Goal: Task Accomplishment & Management: Use online tool/utility

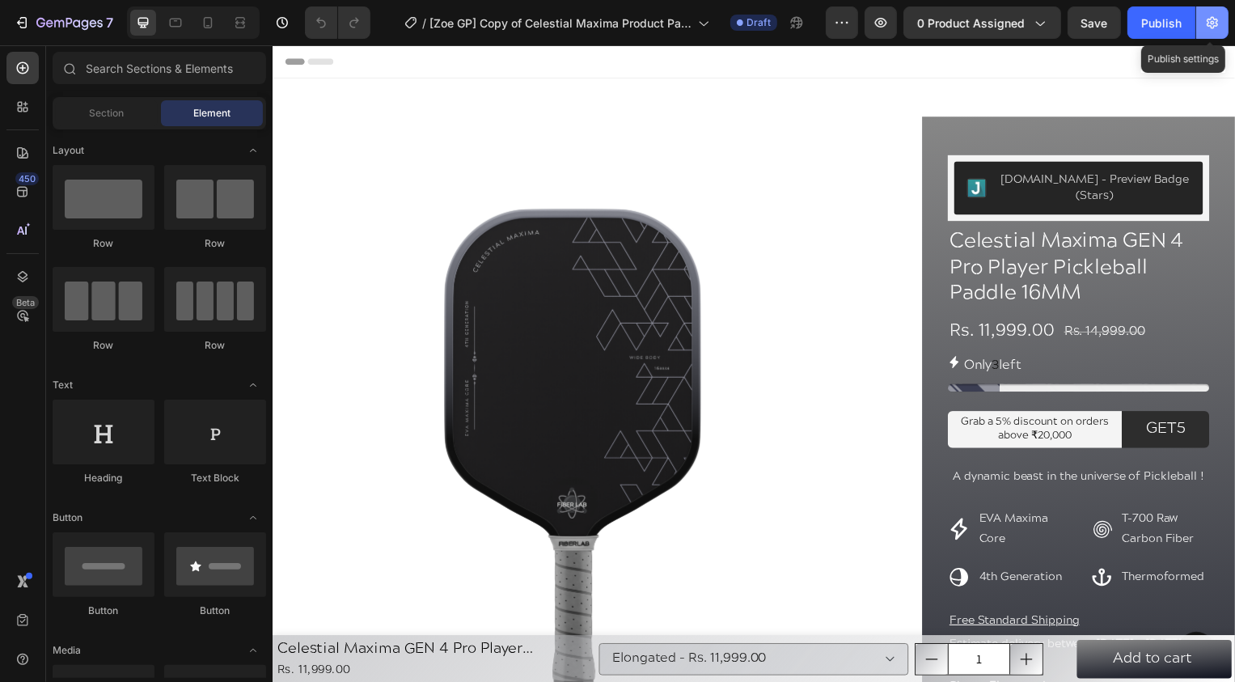
click at [1217, 32] on button "button" at bounding box center [1212, 22] width 32 height 32
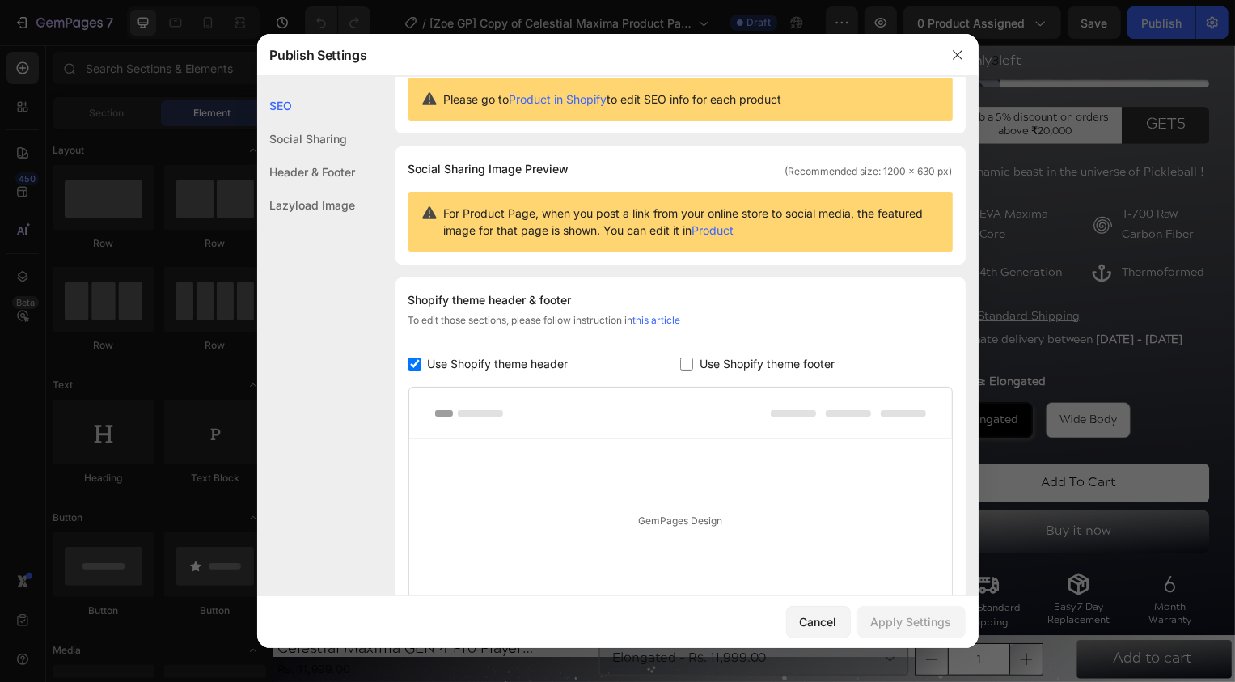
scroll to position [52, 0]
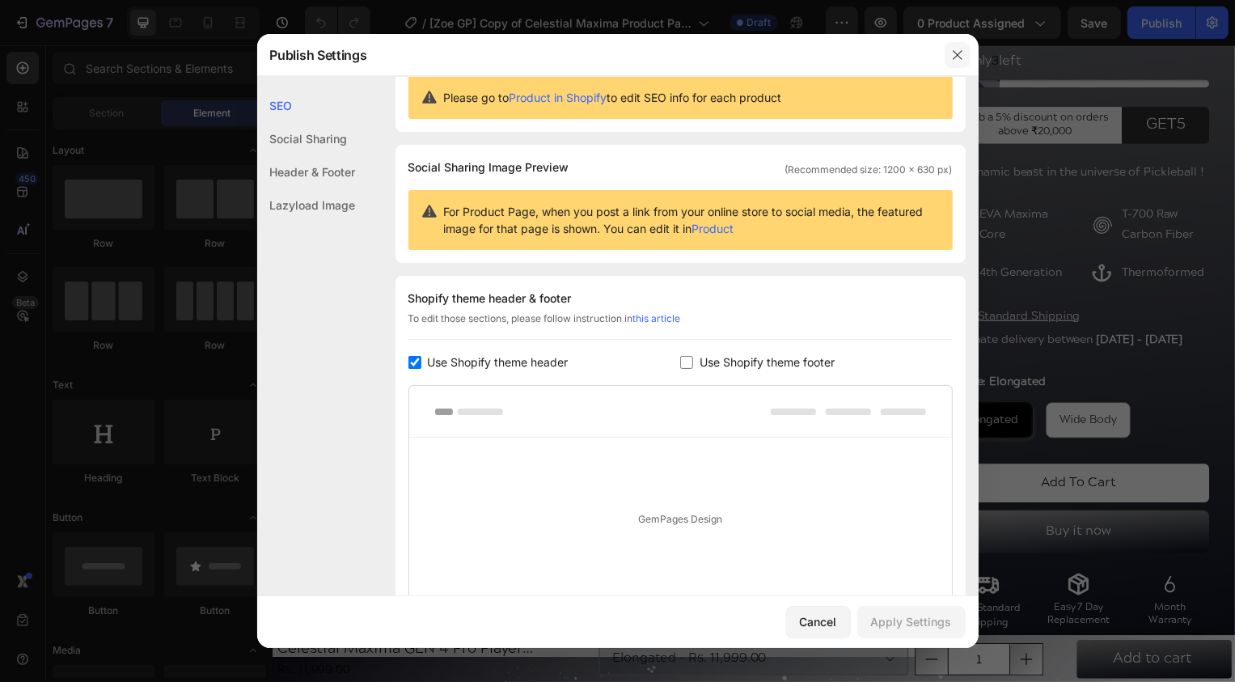
click at [957, 49] on icon "button" at bounding box center [957, 55] width 13 height 13
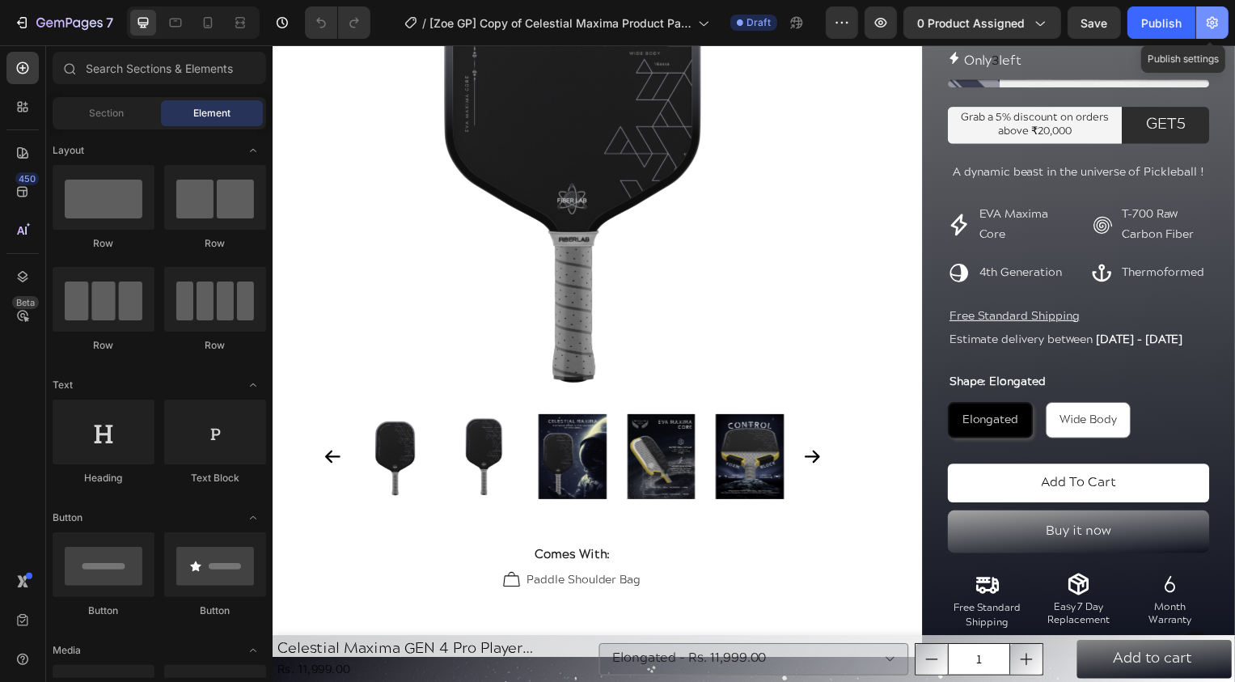
click at [1201, 14] on button "button" at bounding box center [1212, 22] width 32 height 32
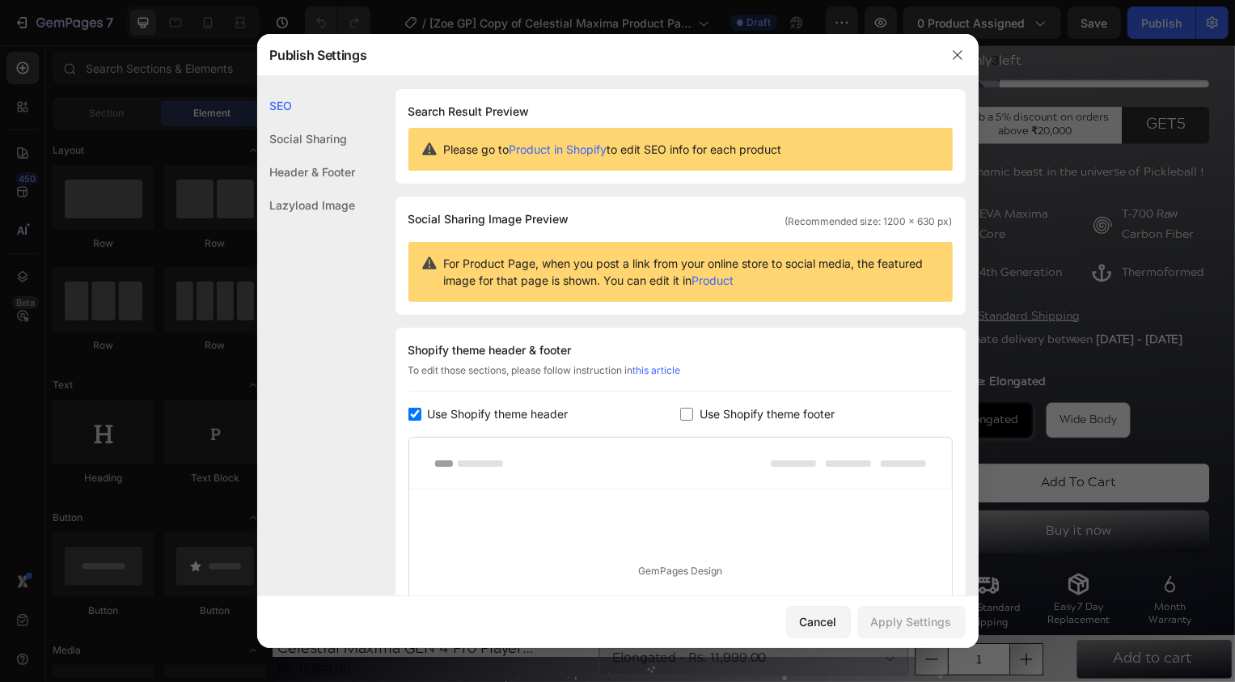
click at [704, 404] on span "Use Shopify theme footer" at bounding box center [766, 413] width 135 height 19
click at [898, 625] on div "Apply Settings" at bounding box center [911, 621] width 81 height 17
click at [695, 408] on label "Use Shopify theme footer" at bounding box center [764, 413] width 142 height 19
checkbox input "false"
click at [904, 617] on div "Apply Settings" at bounding box center [911, 621] width 81 height 17
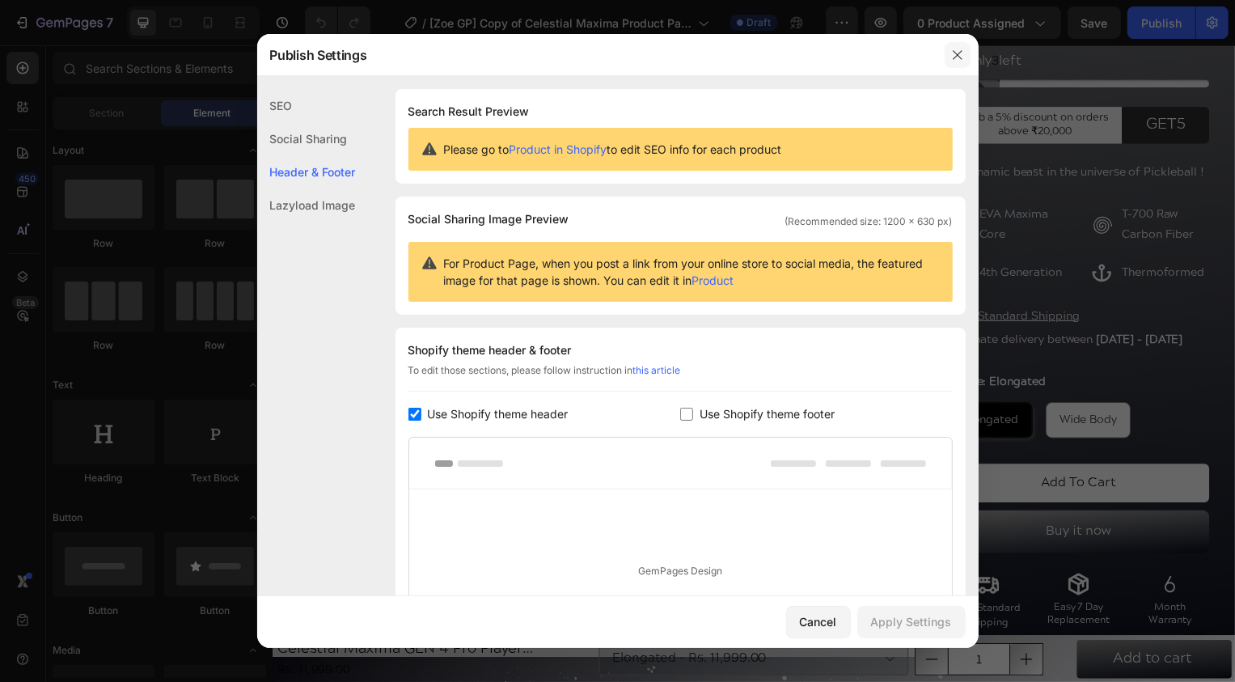
click at [955, 50] on icon "button" at bounding box center [957, 55] width 13 height 13
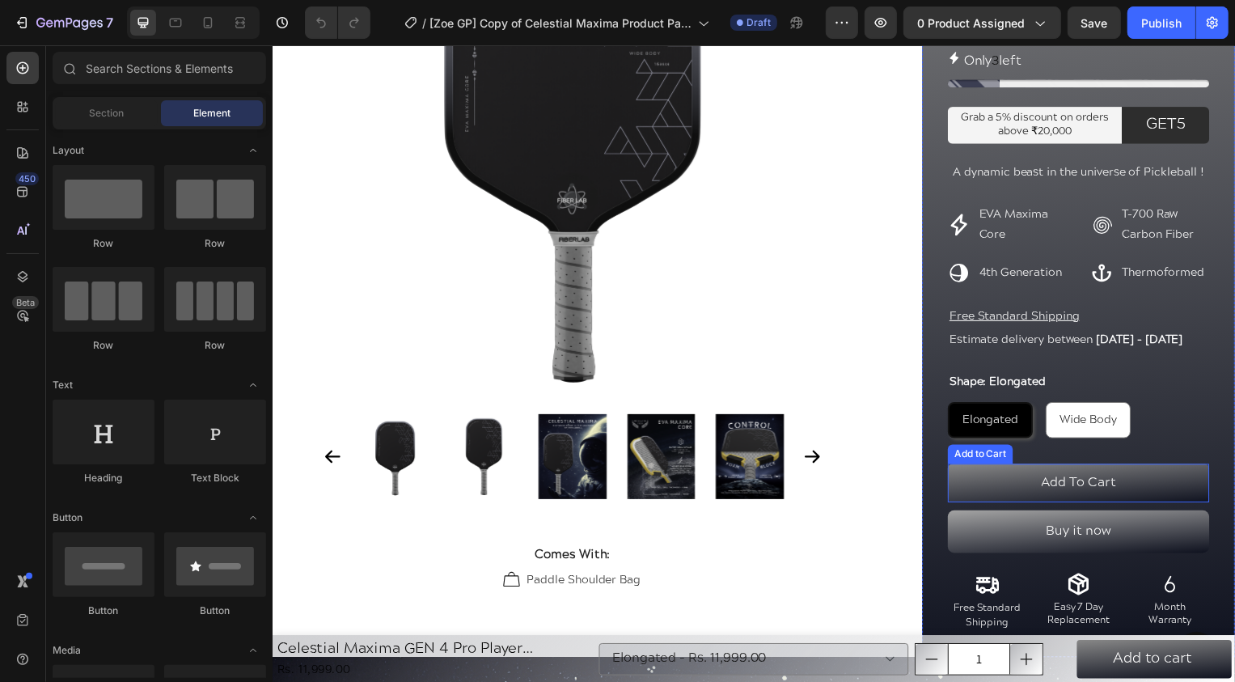
click at [1011, 505] on button "Add To Cart" at bounding box center [1085, 486] width 264 height 39
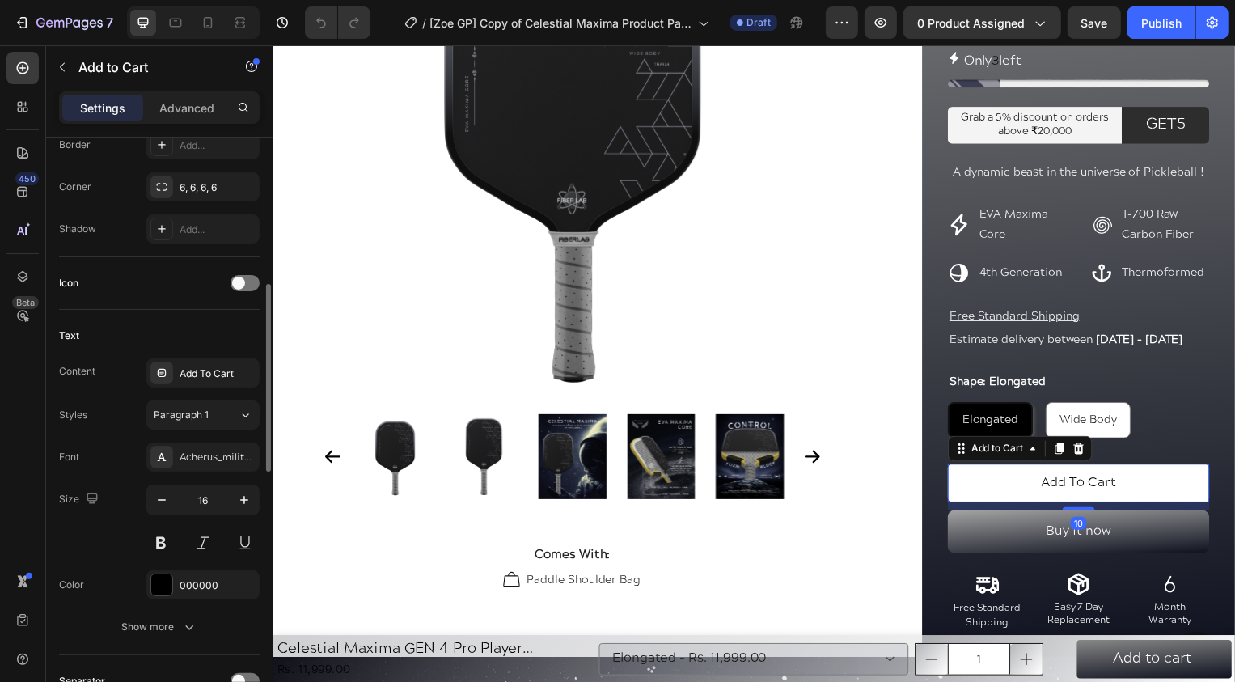
scroll to position [543, 0]
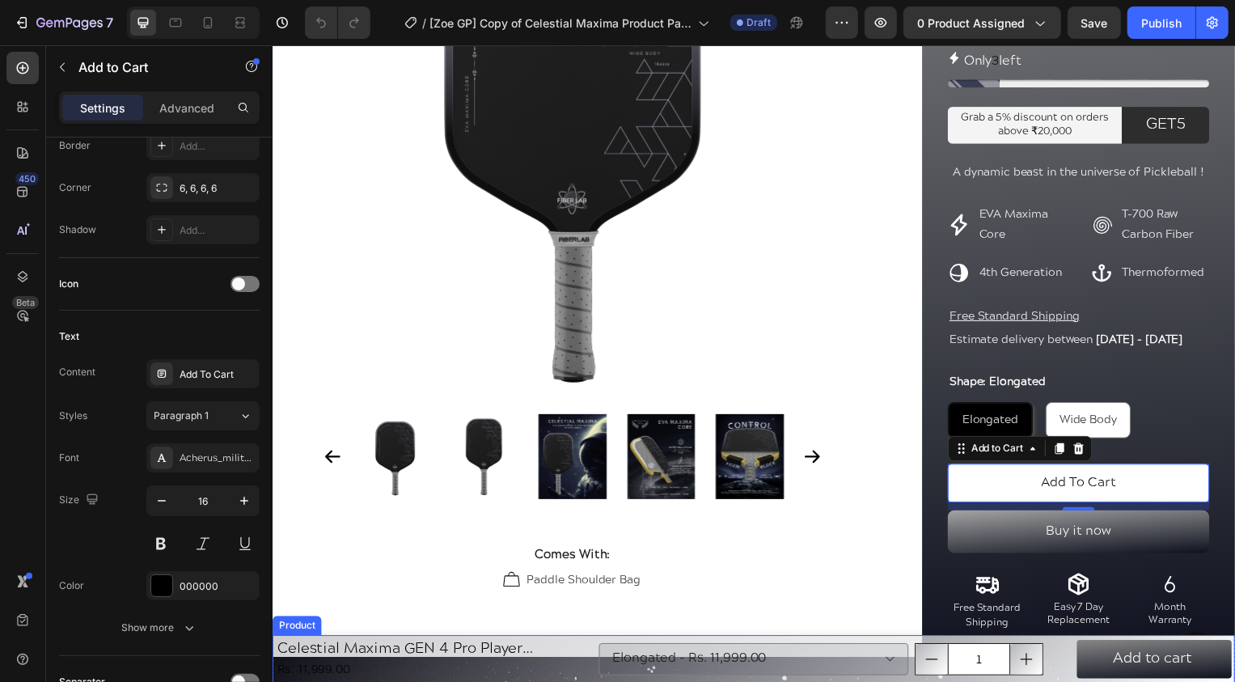
click at [598, 642] on div "Celestial Maxima GEN 4 Pro Player Pickleball Paddle 16MM Product Title Rs. 11,9…" at bounding box center [757, 664] width 970 height 49
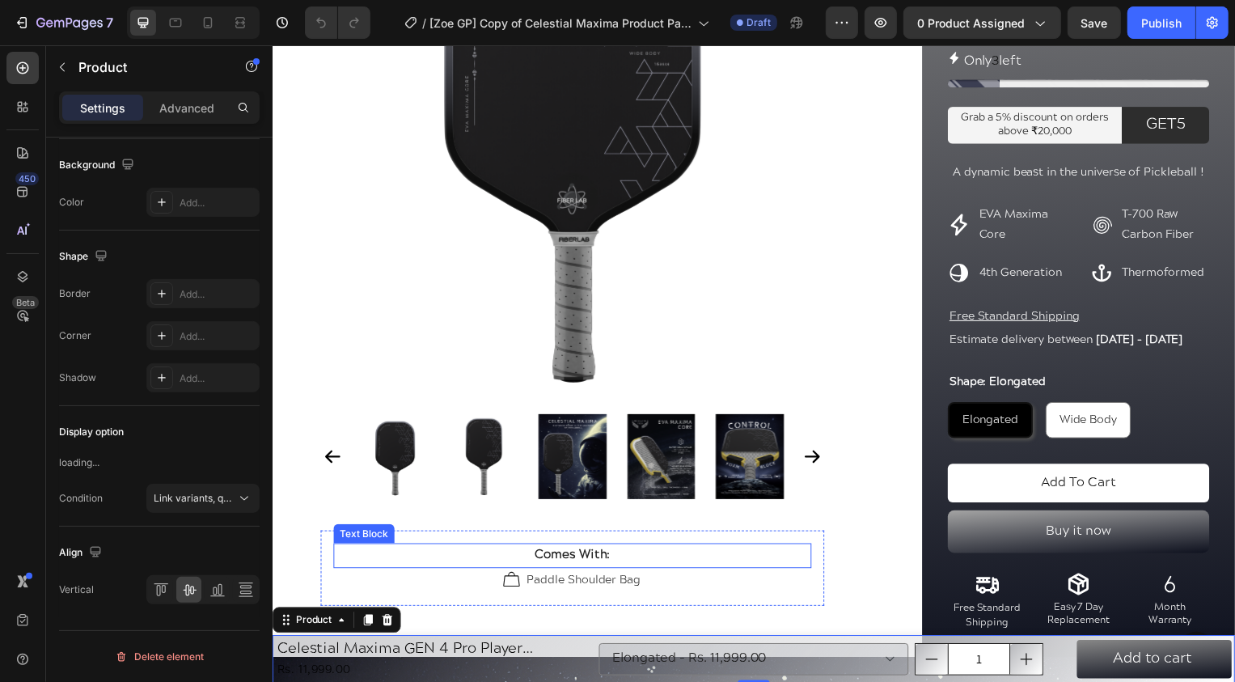
scroll to position [0, 0]
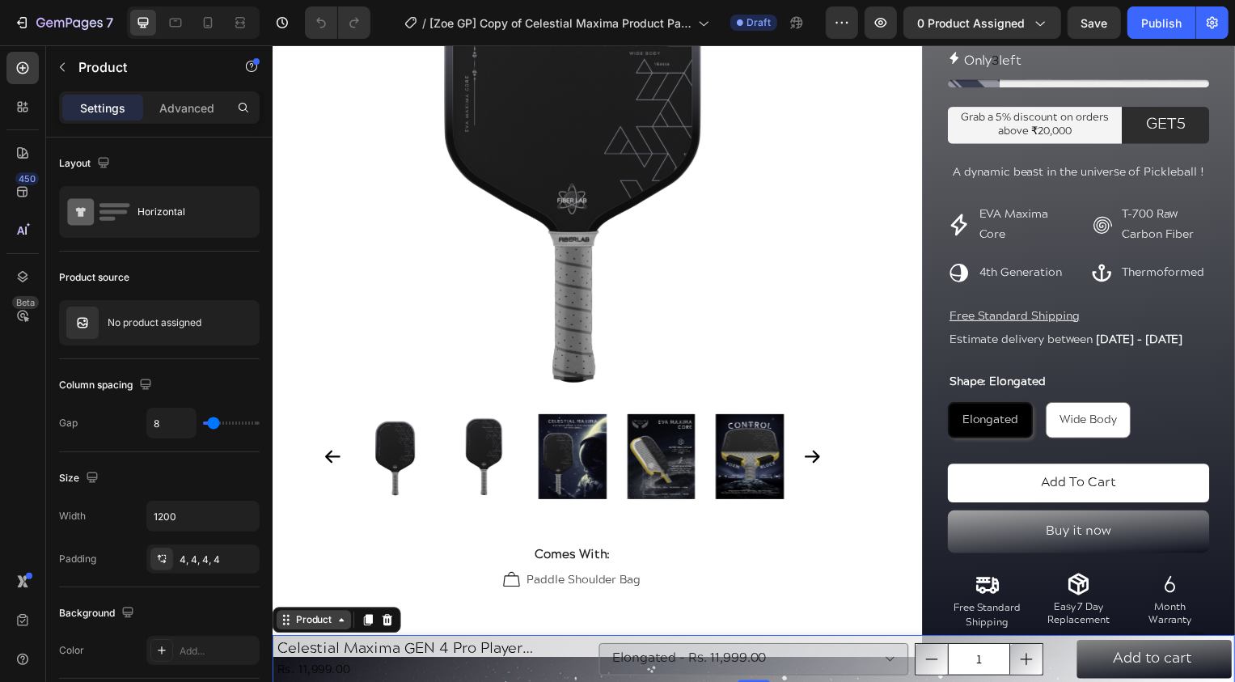
click at [304, 632] on div "Product" at bounding box center [313, 624] width 75 height 19
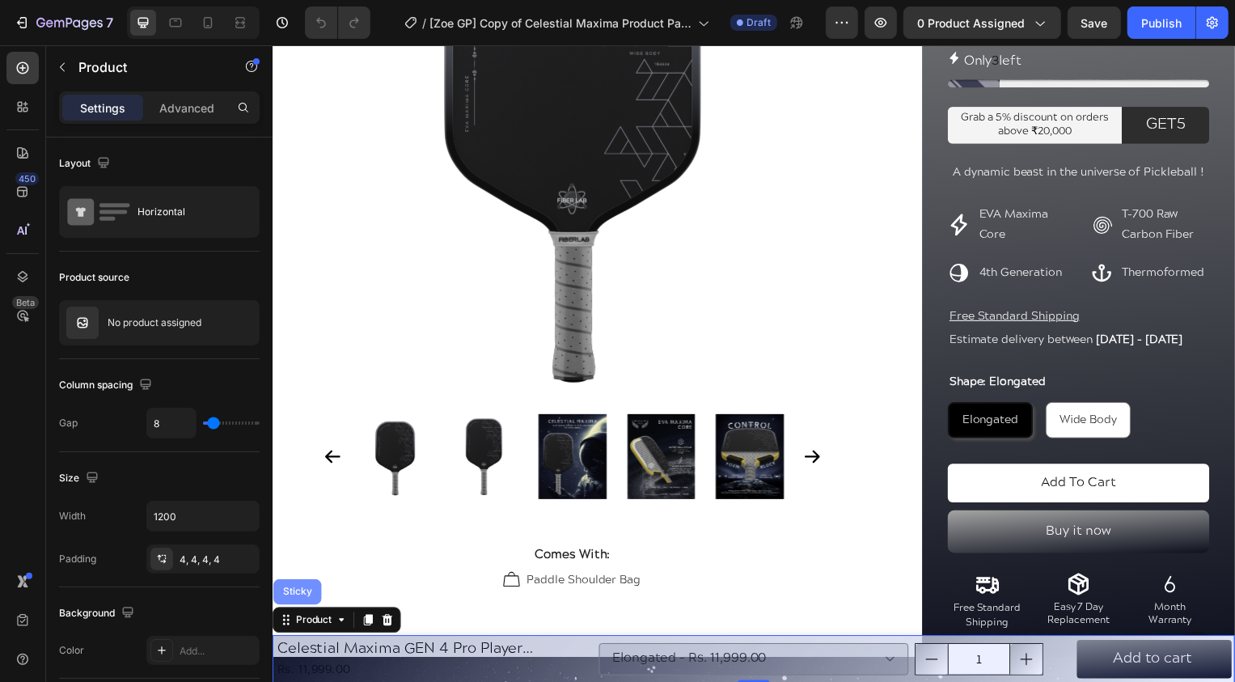
click at [299, 600] on div "Sticky" at bounding box center [297, 596] width 49 height 26
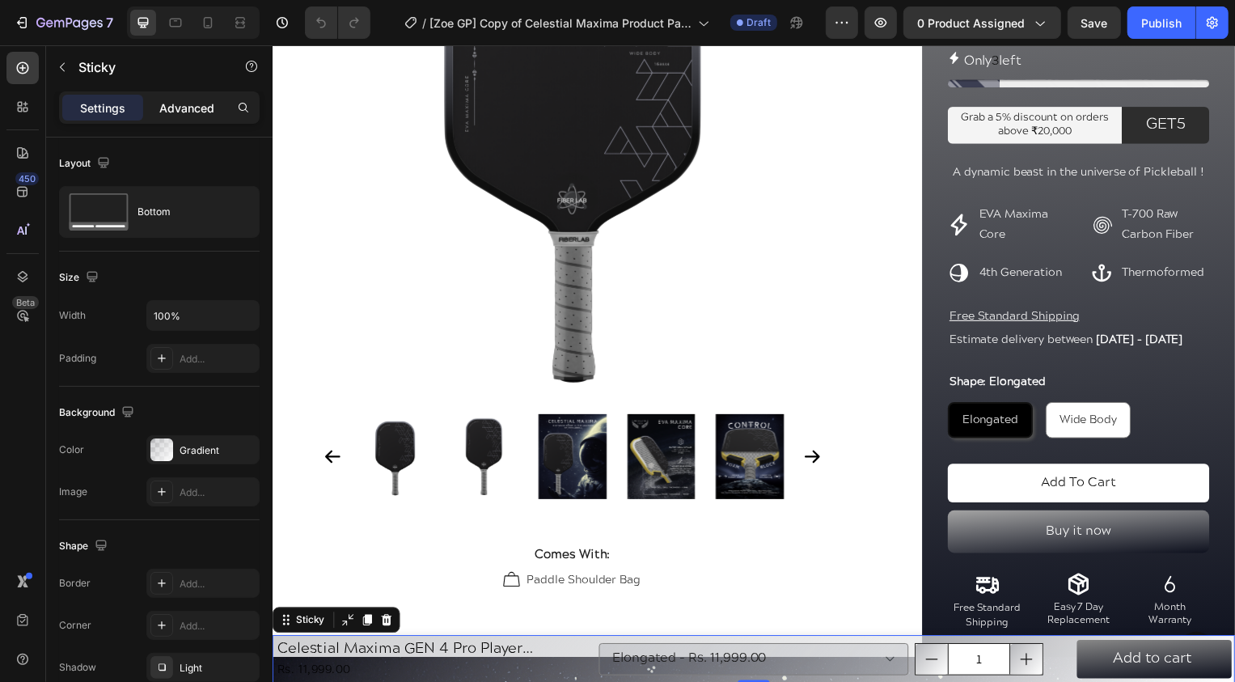
click at [178, 104] on p "Advanced" at bounding box center [186, 107] width 55 height 17
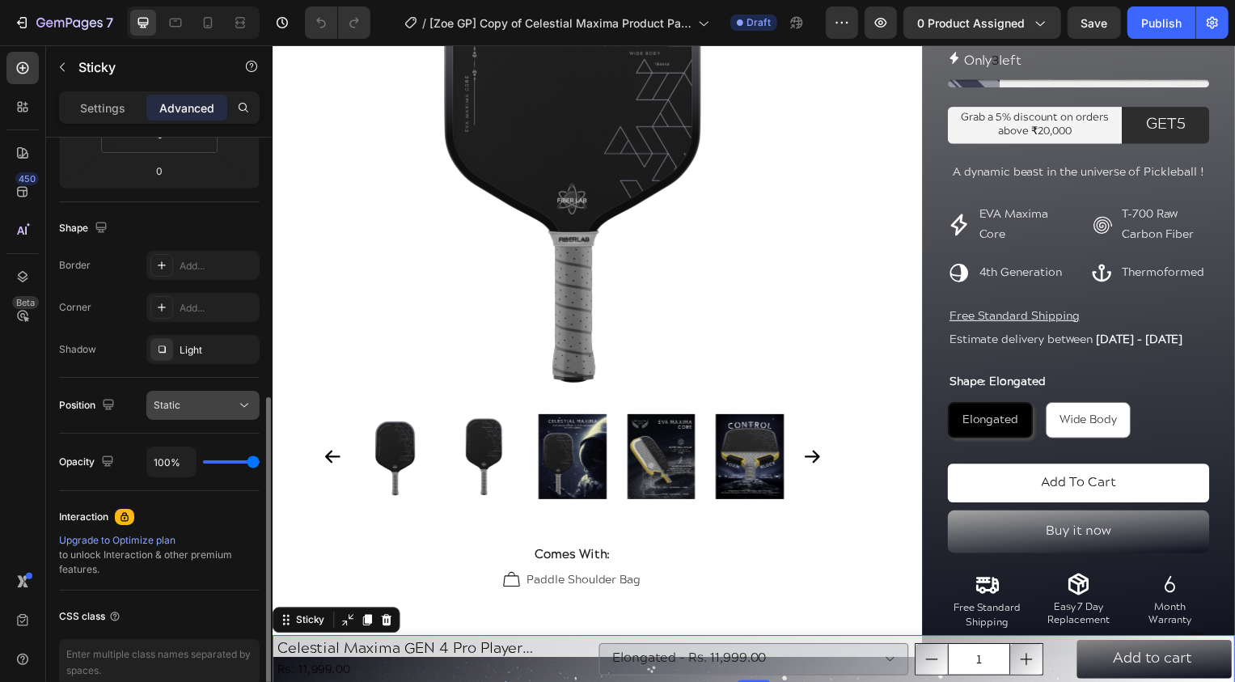
scroll to position [431, 0]
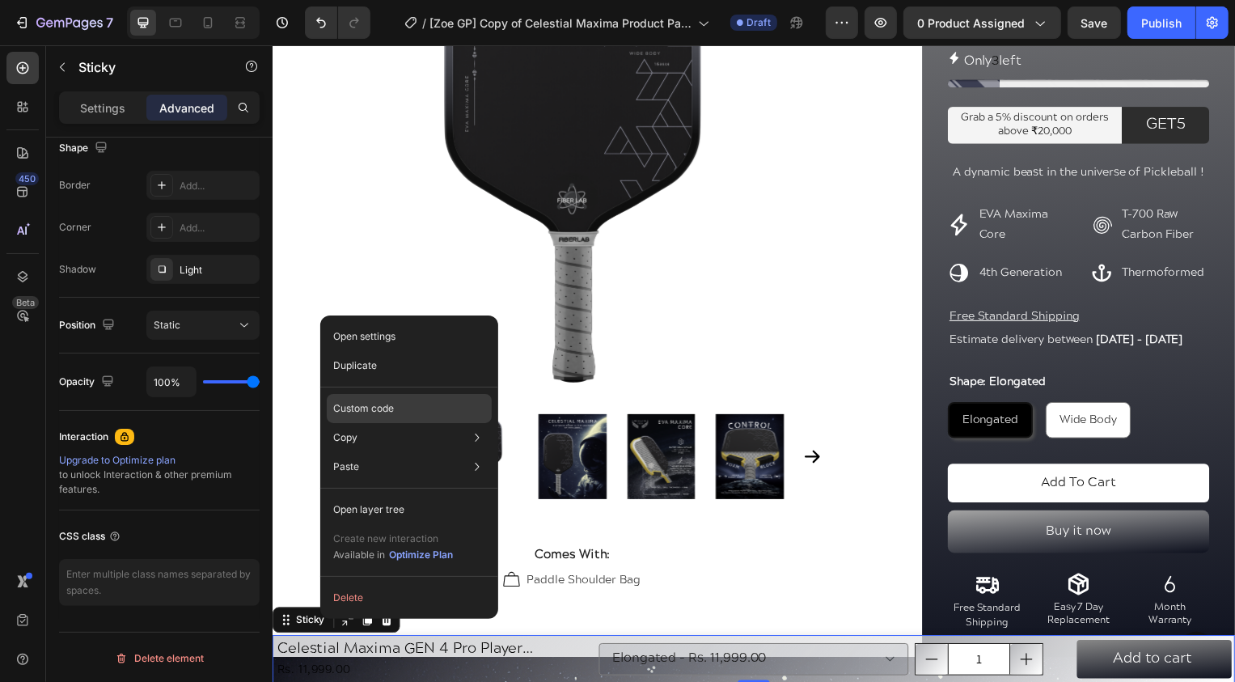
click at [400, 452] on div "Custom code" at bounding box center [409, 466] width 165 height 29
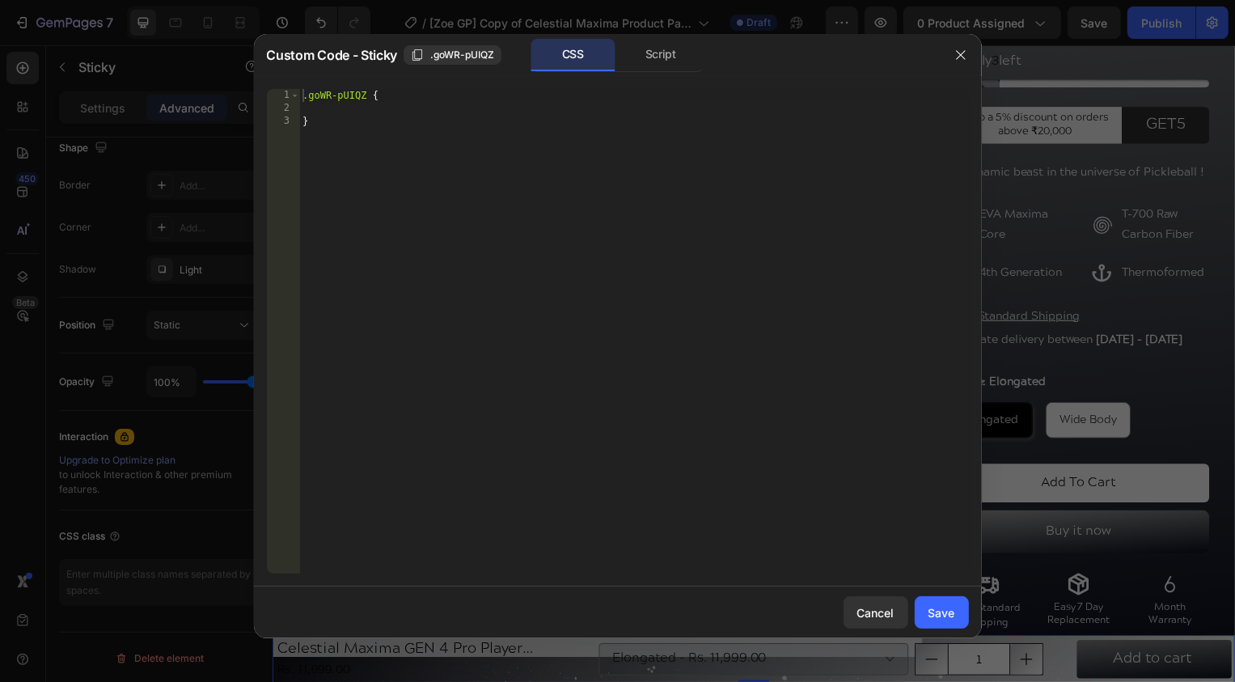
click at [360, 110] on div ".goWR-pUIQZ { }" at bounding box center [634, 344] width 670 height 511
click at [494, 172] on div ".goWR-pUIQZ { z-index : 99 !important ; }" at bounding box center [634, 344] width 670 height 511
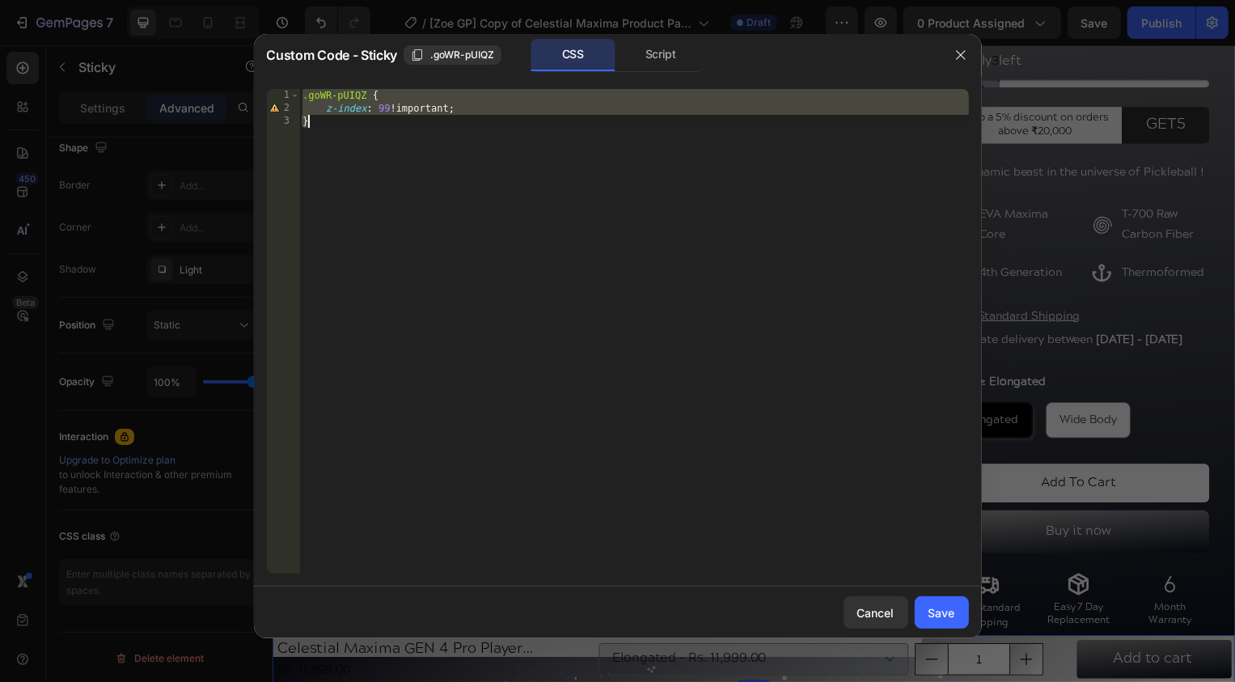
click at [500, 97] on div ".goWR-pUIQZ { z-index : 99 !important ; }" at bounding box center [634, 344] width 670 height 511
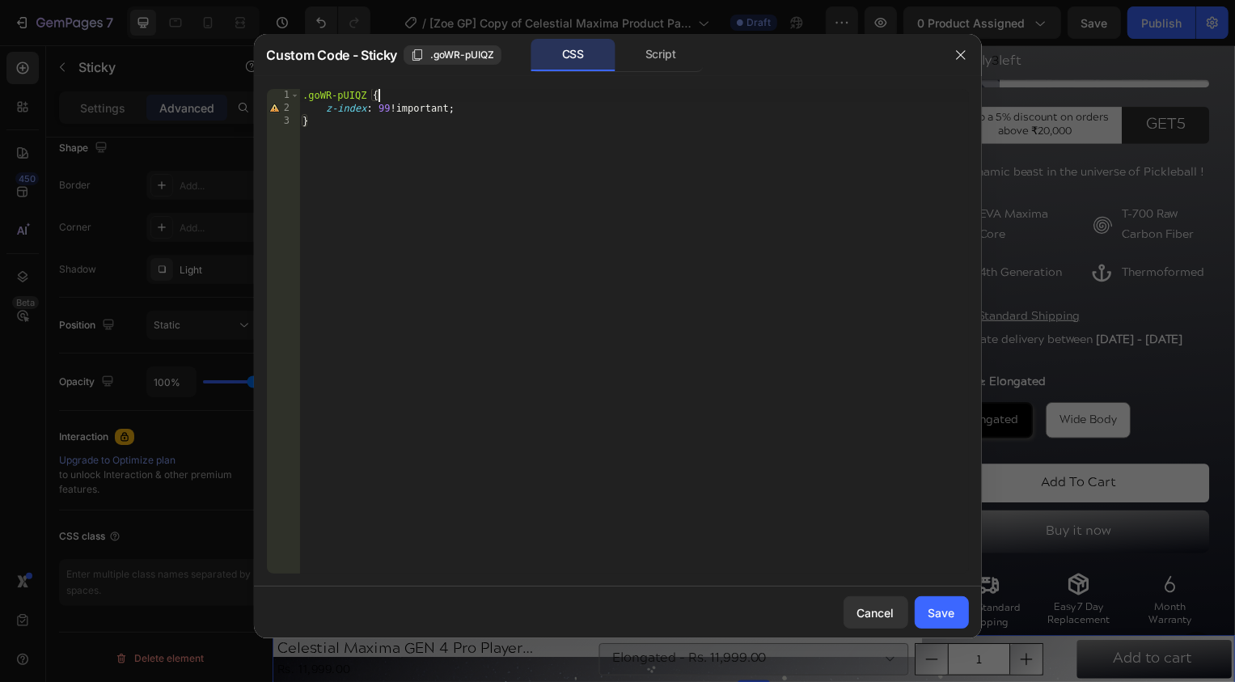
click at [461, 106] on div ".goWR-pUIQZ { z-index : 99 !important ; }" at bounding box center [634, 344] width 670 height 511
type textarea "}"
click at [943, 610] on div "Save" at bounding box center [941, 612] width 27 height 17
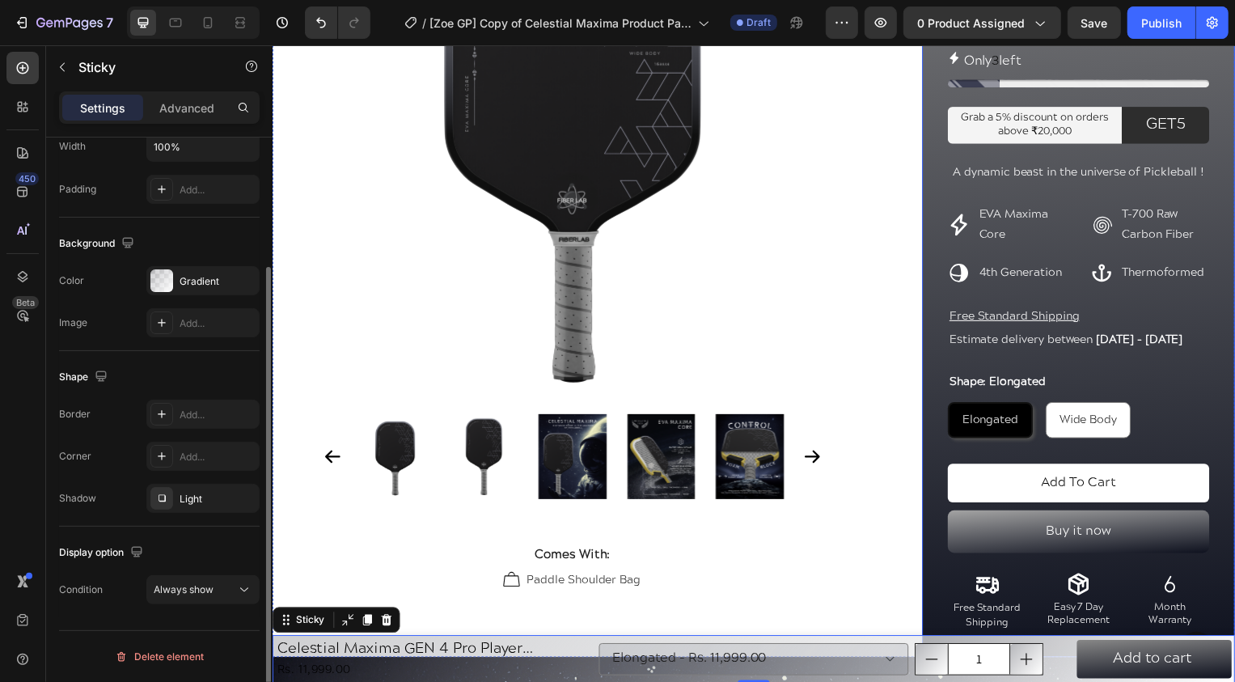
scroll to position [167, 0]
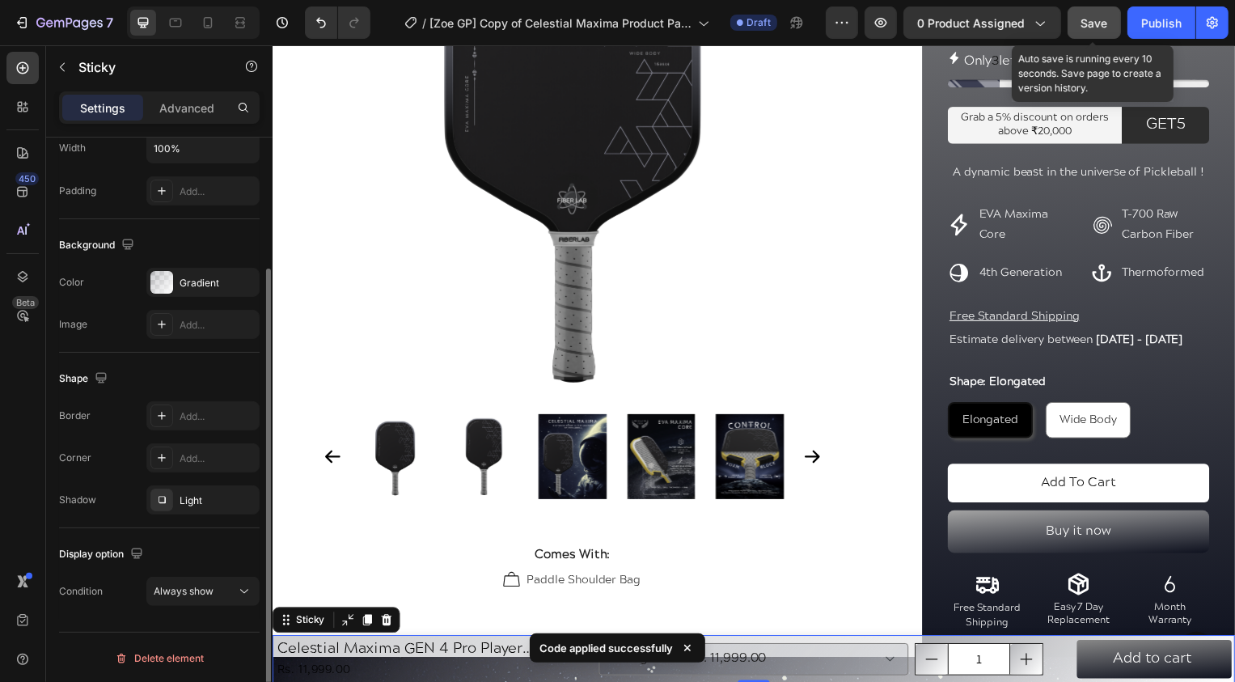
click at [1083, 11] on button "Save" at bounding box center [1093, 22] width 53 height 32
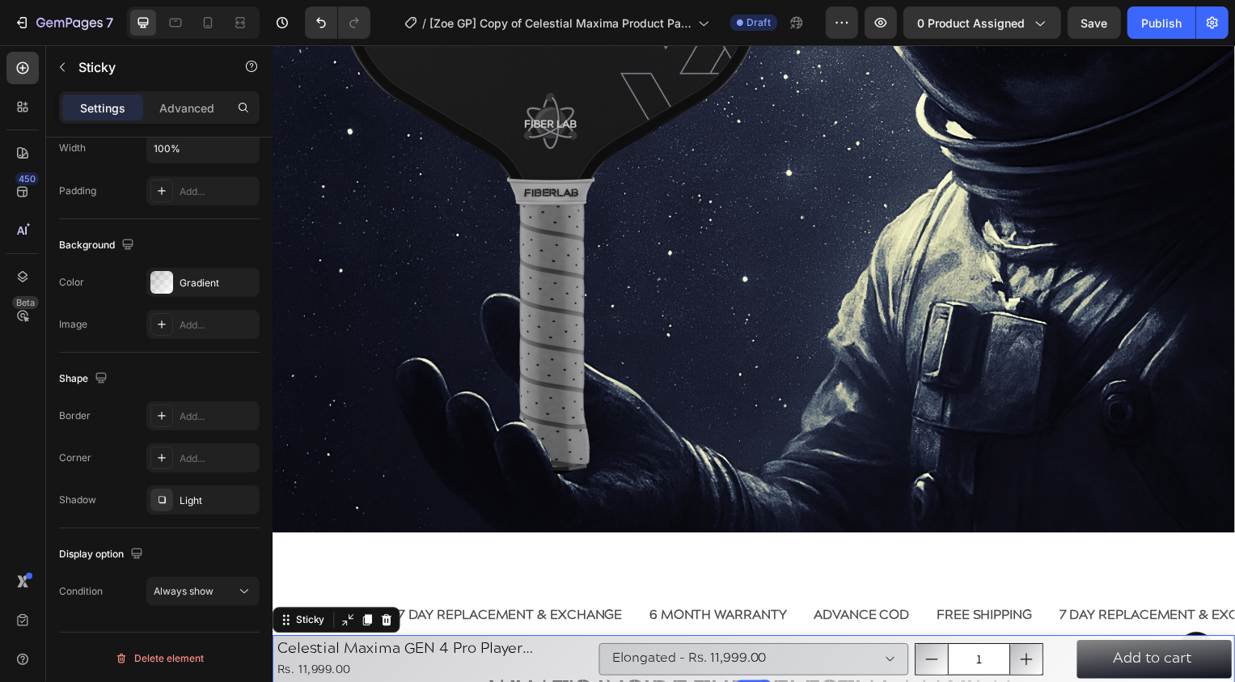
scroll to position [1660, 0]
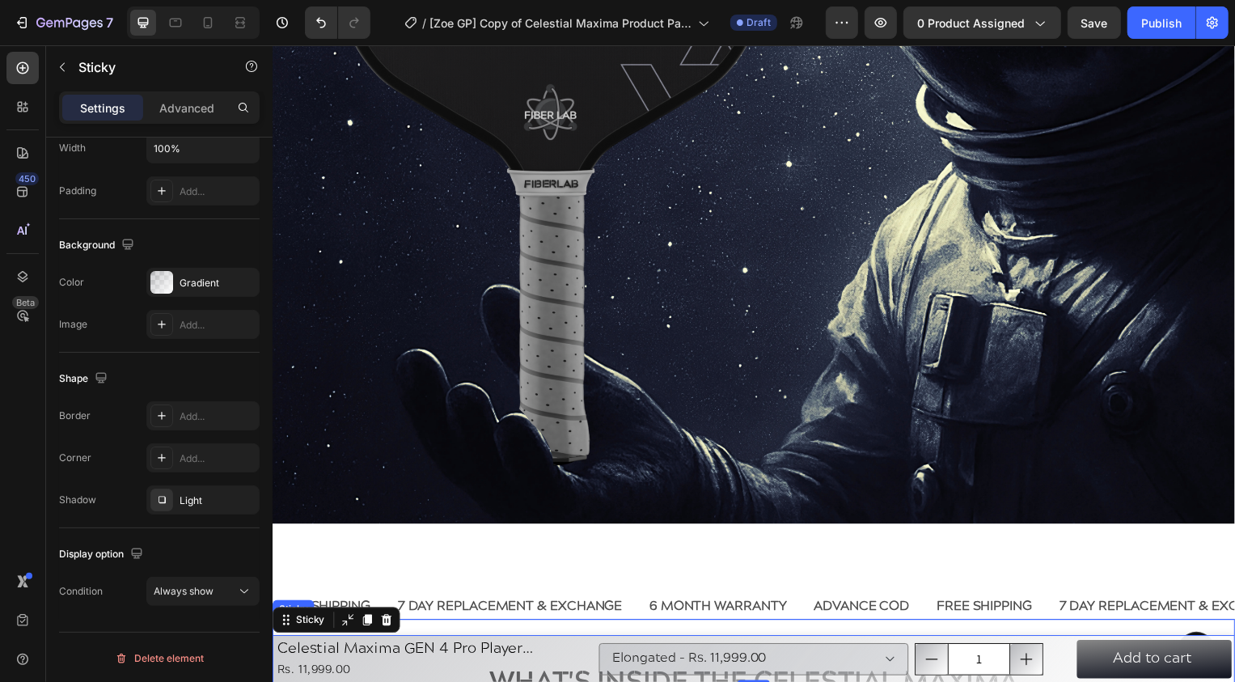
click at [1198, 634] on div "Button Sticky" at bounding box center [757, 655] width 970 height 65
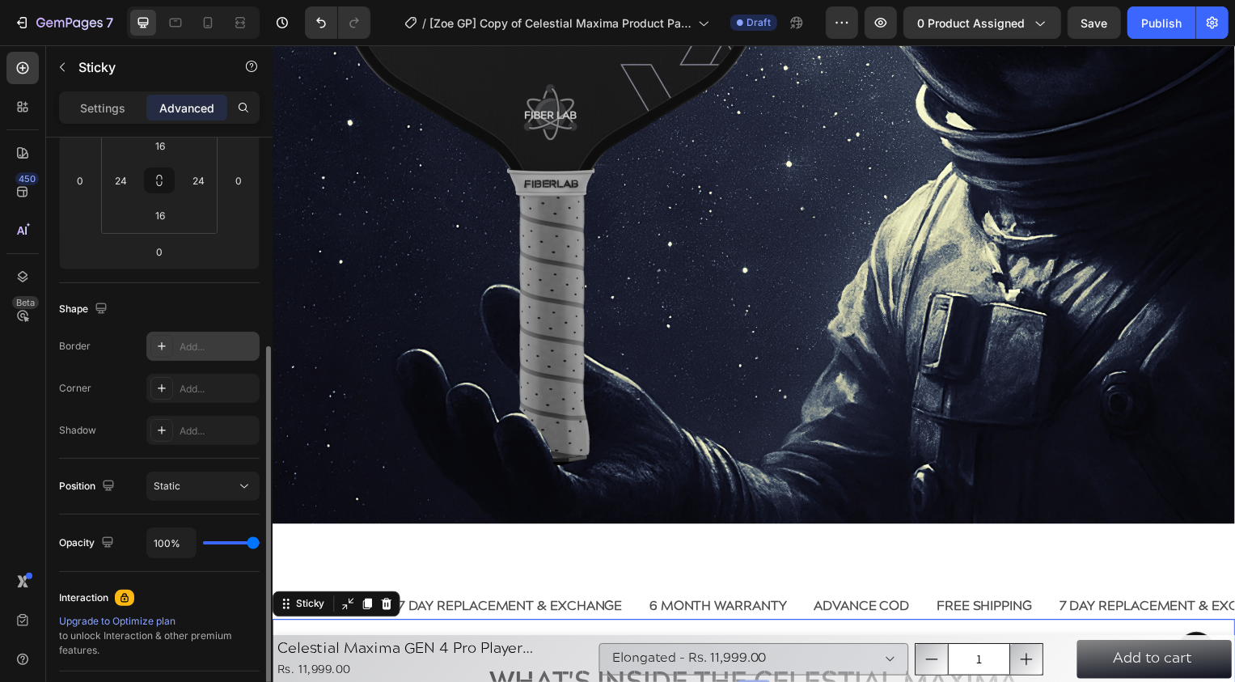
scroll to position [431, 0]
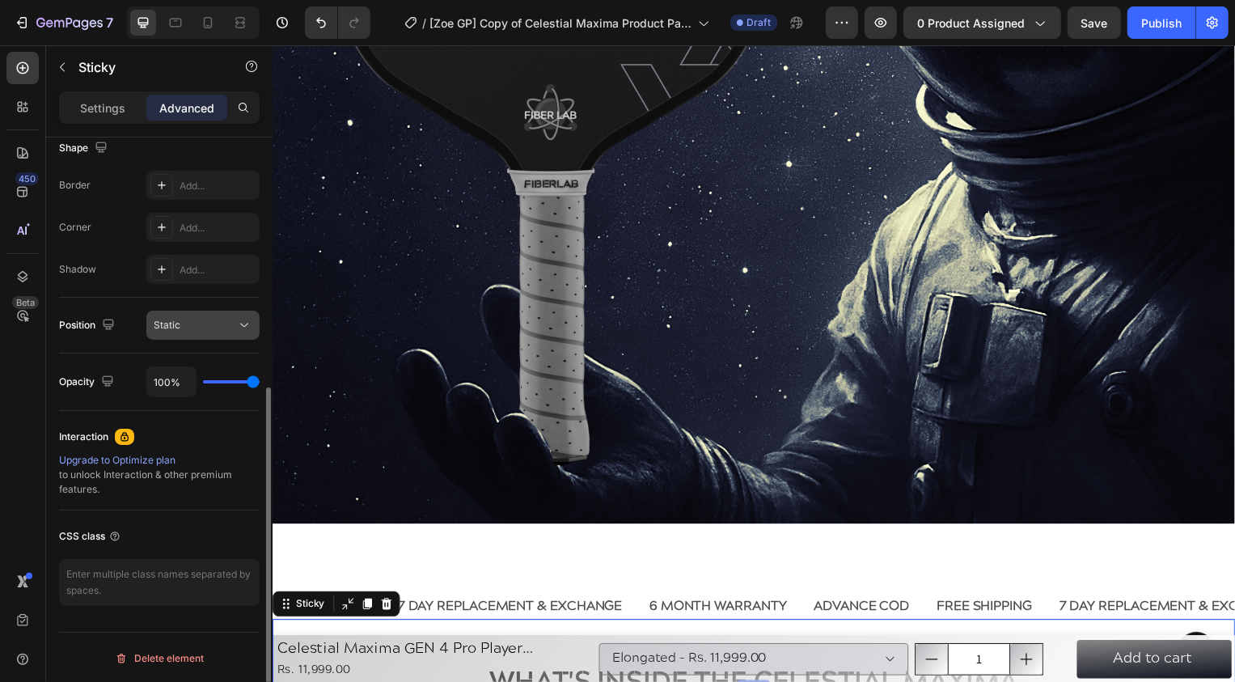
click at [214, 315] on button "Static" at bounding box center [202, 325] width 113 height 29
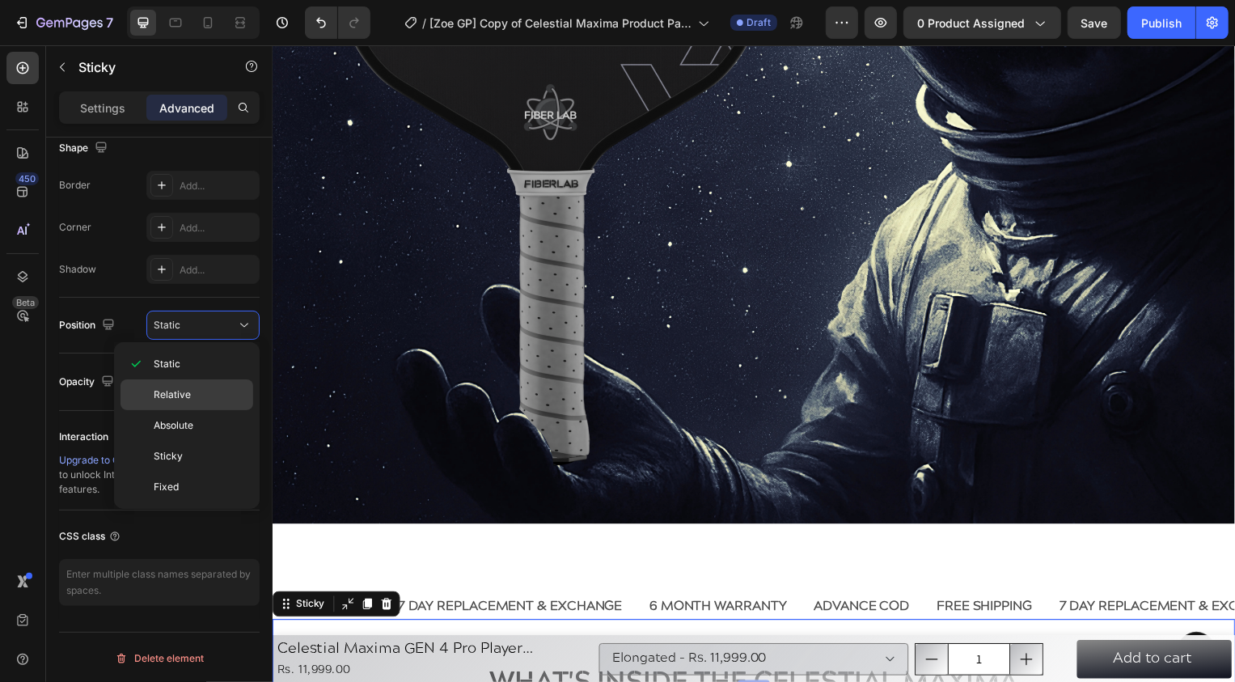
click at [180, 391] on span "Relative" at bounding box center [172, 394] width 37 height 15
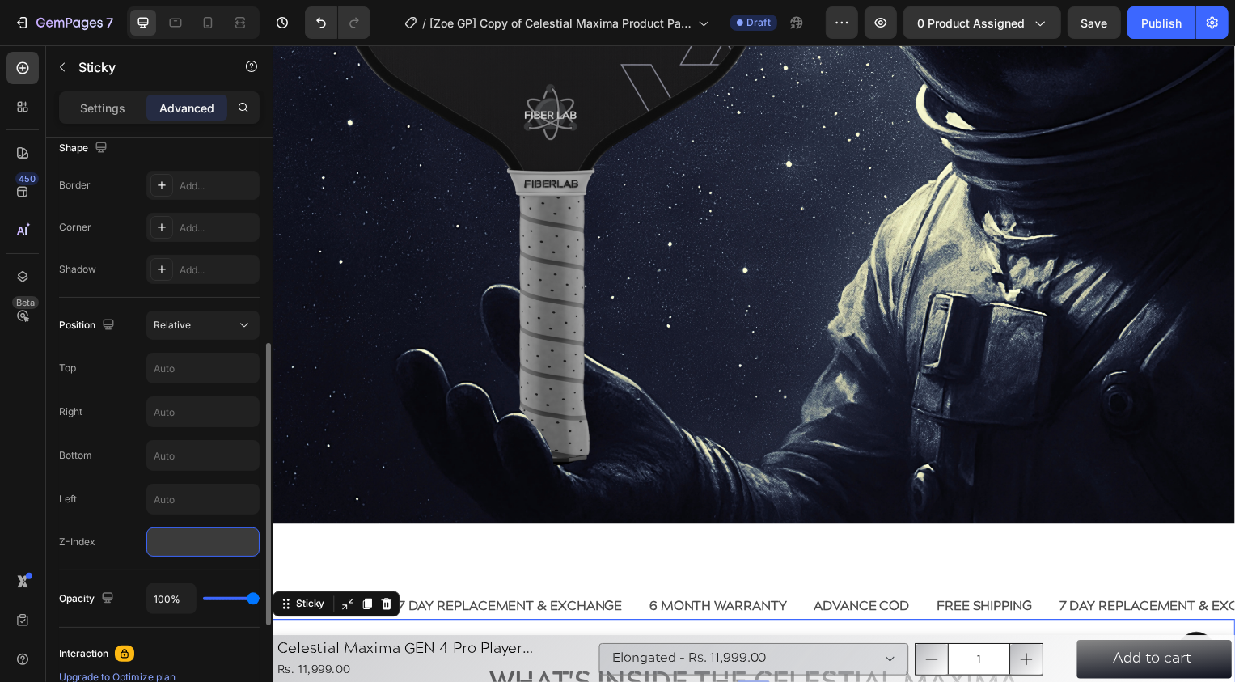
click at [209, 543] on input "number" at bounding box center [202, 541] width 113 height 29
type input "99999"
click at [104, 511] on div "Left" at bounding box center [159, 499] width 201 height 31
click at [175, 459] on input "text" at bounding box center [203, 455] width 112 height 29
type input "0"
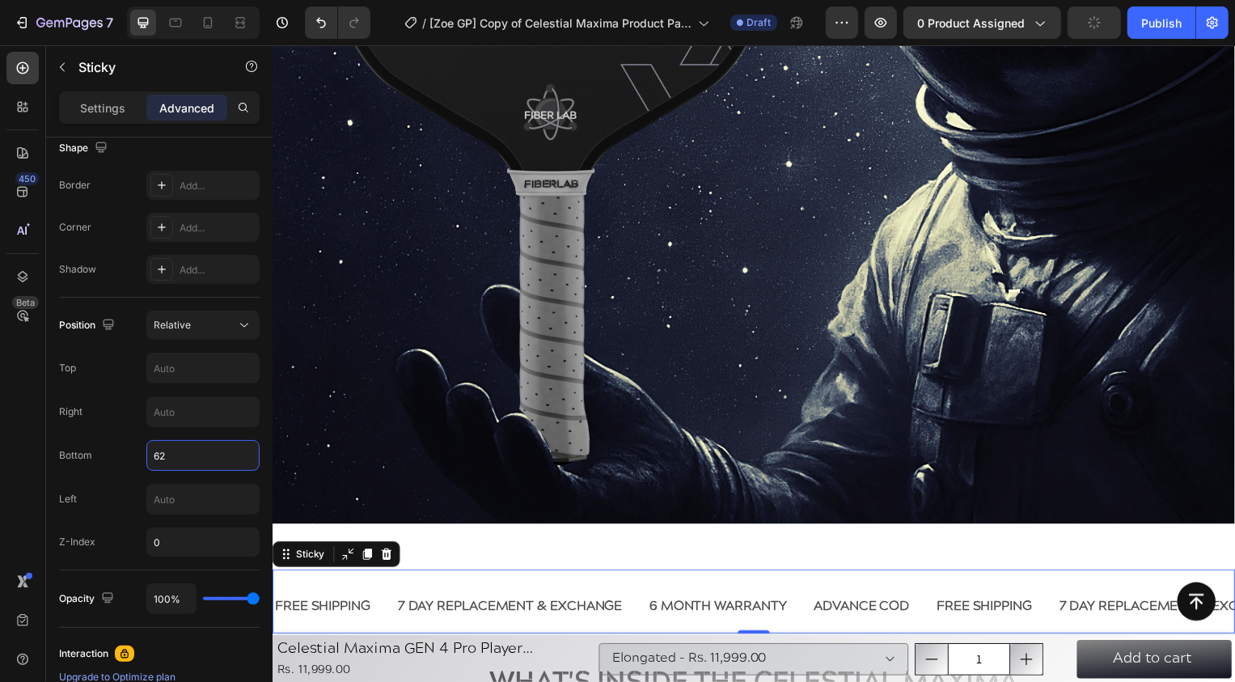
click at [27, 466] on div "450 Beta" at bounding box center [22, 308] width 32 height 513
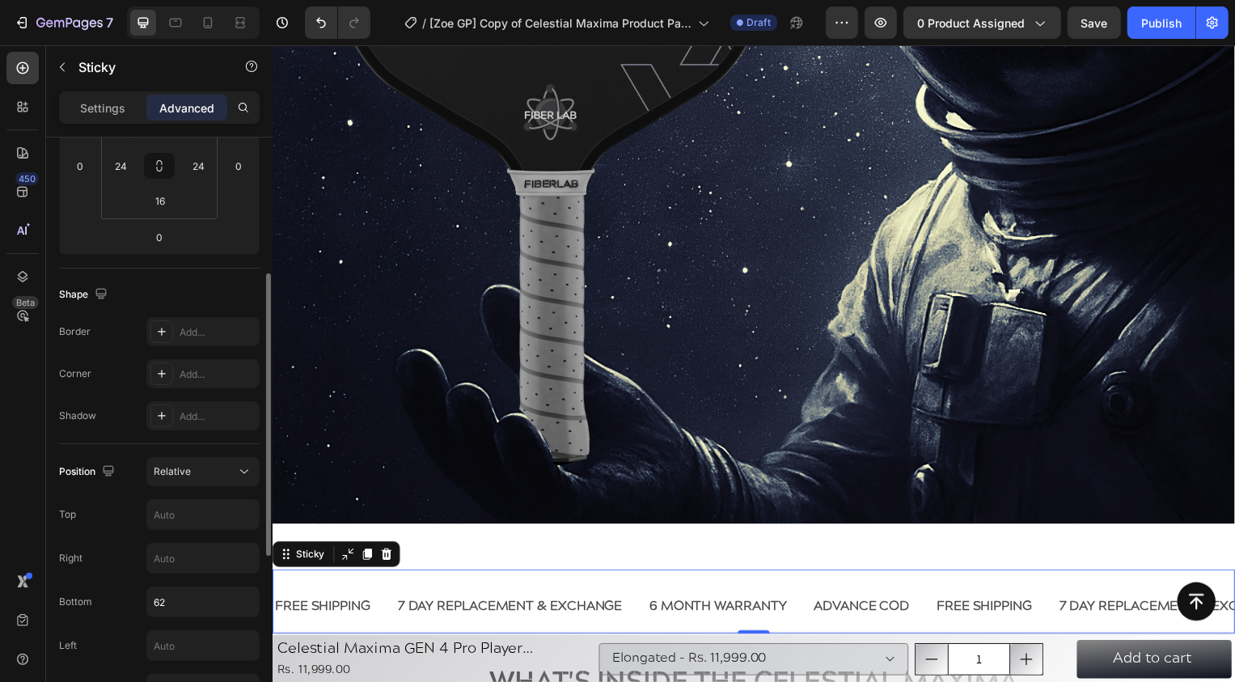
scroll to position [236, 0]
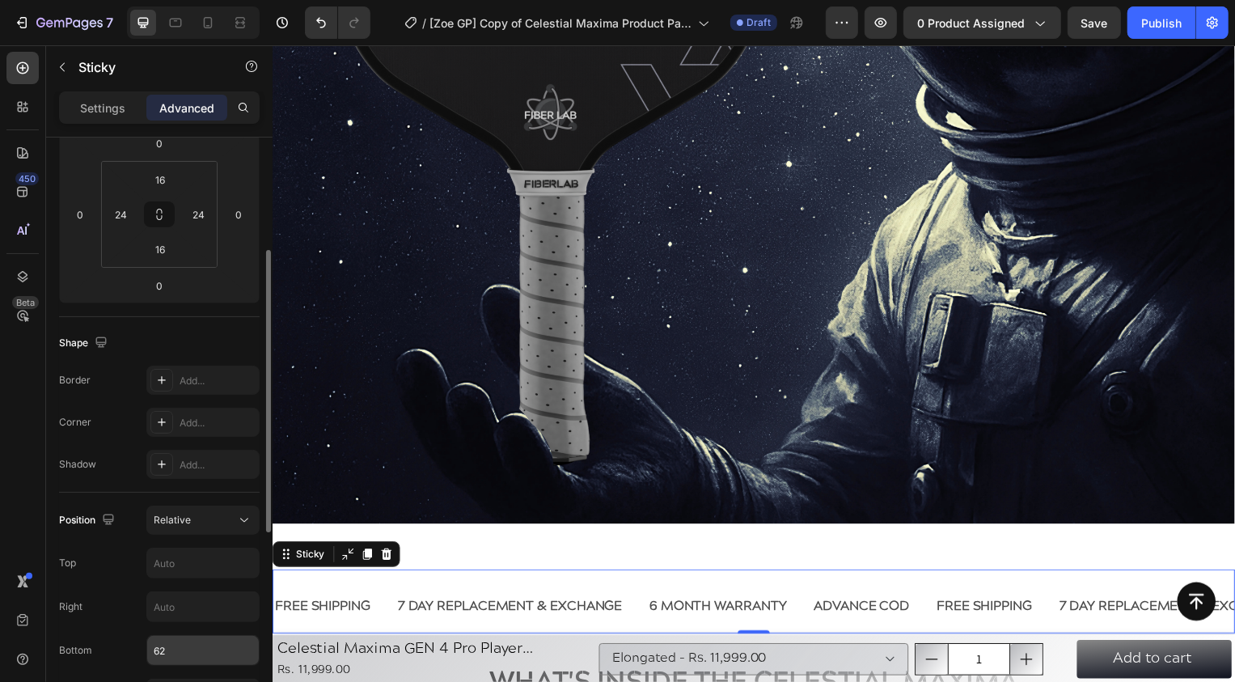
click at [187, 655] on input "62" at bounding box center [203, 650] width 112 height 29
type input "60"
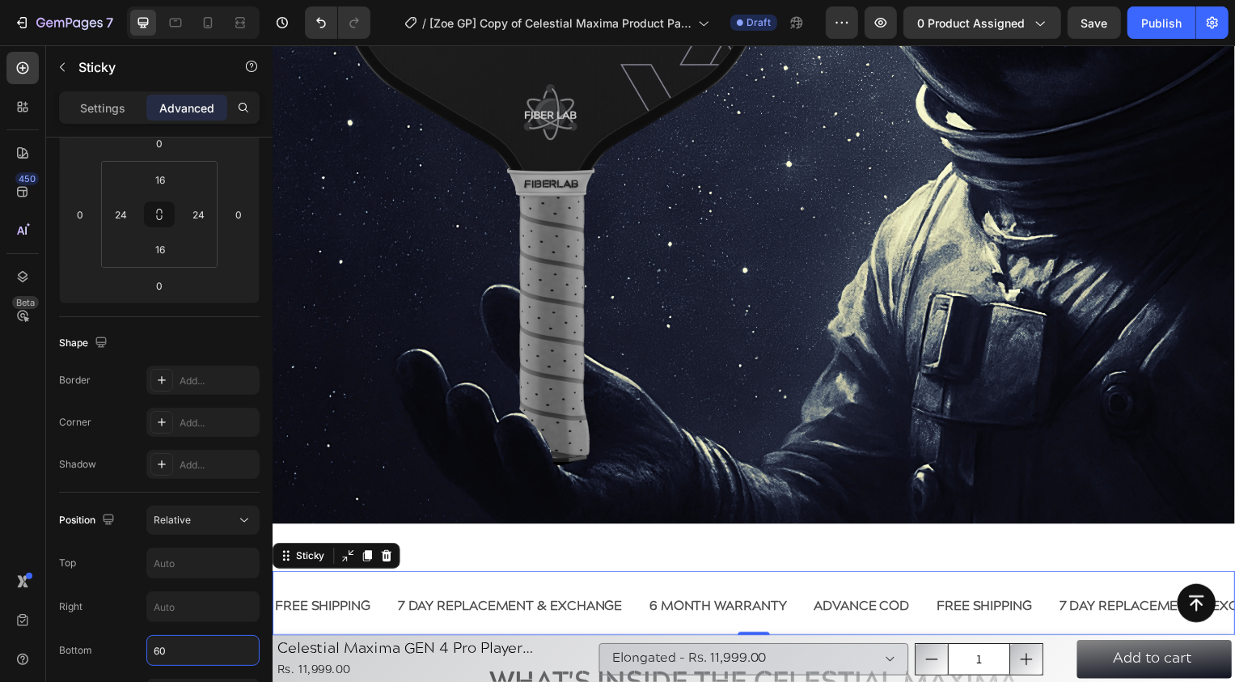
click at [2, 531] on div "450 Beta" at bounding box center [23, 363] width 46 height 636
click at [99, 101] on p "Settings" at bounding box center [102, 107] width 45 height 17
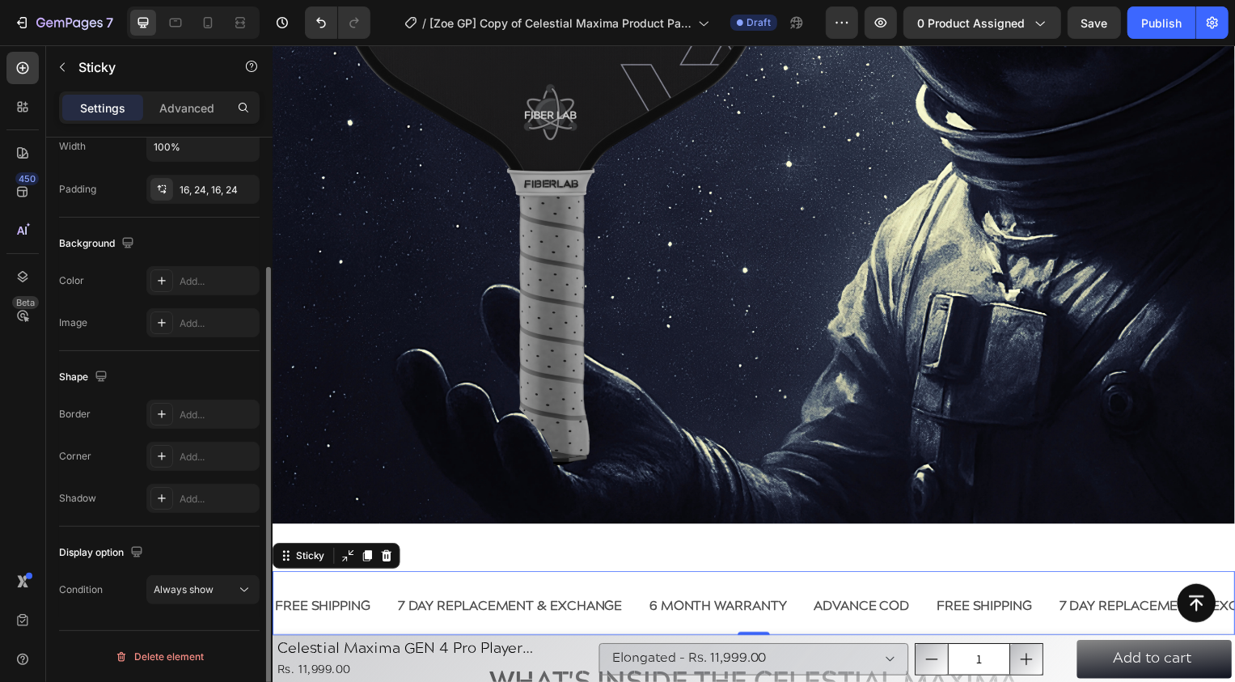
scroll to position [167, 0]
click at [163, 103] on p "Advanced" at bounding box center [186, 107] width 55 height 17
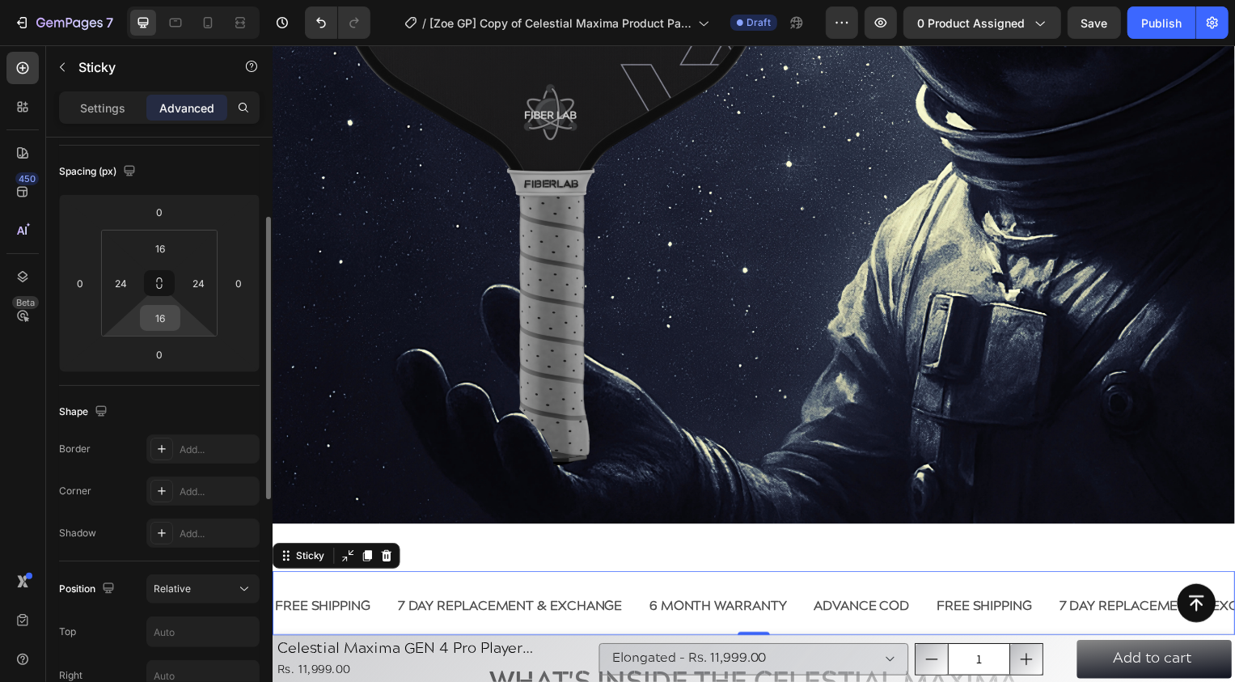
click at [158, 314] on input "16" at bounding box center [160, 318] width 32 height 24
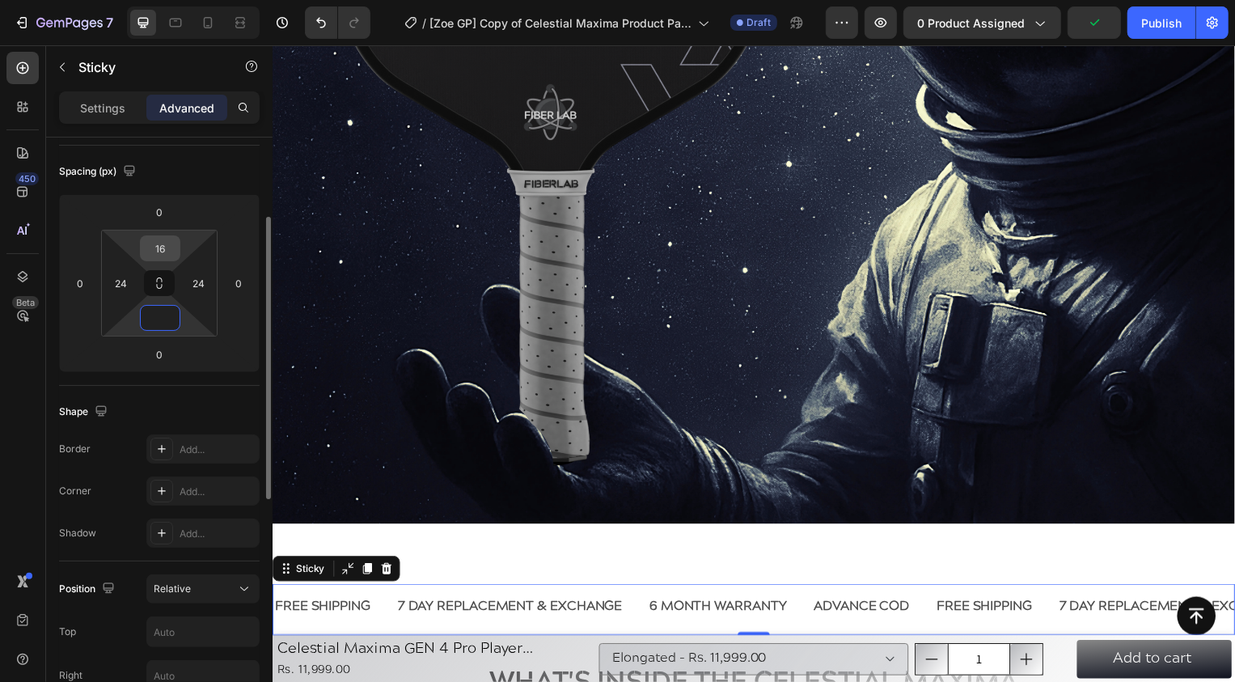
type input "0"
click at [158, 247] on input "16" at bounding box center [160, 248] width 32 height 24
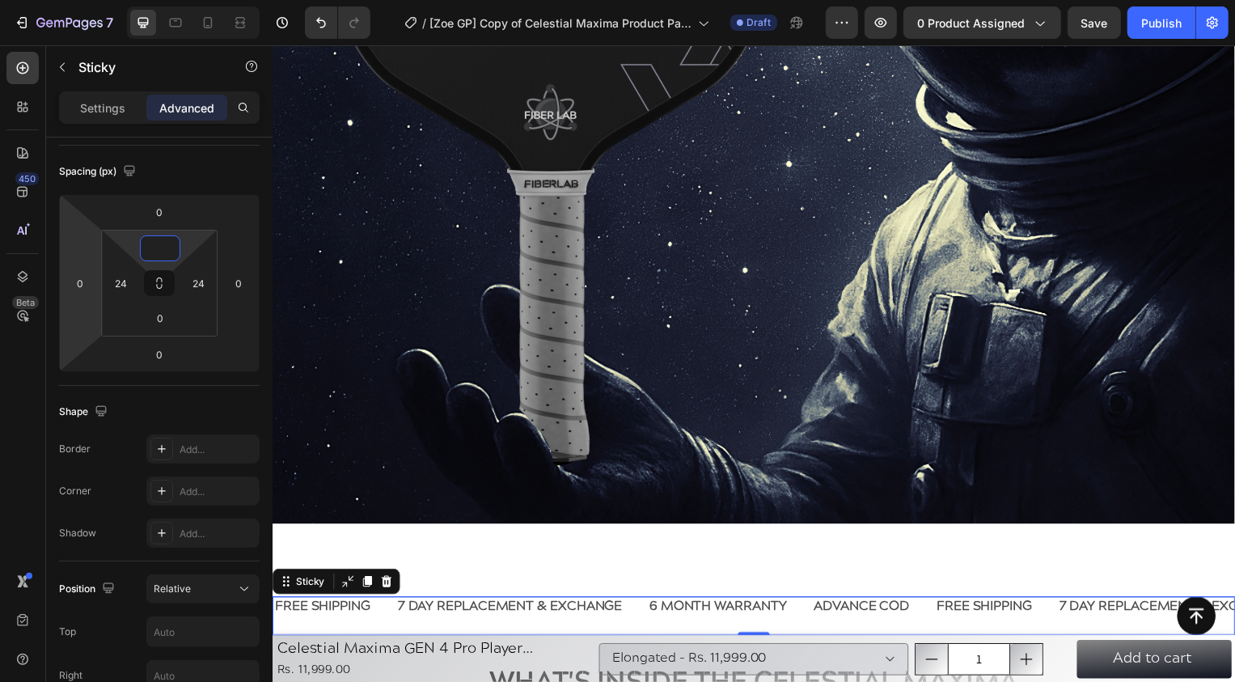
type input "0"
click at [0, 417] on div "450 Beta" at bounding box center [23, 363] width 46 height 636
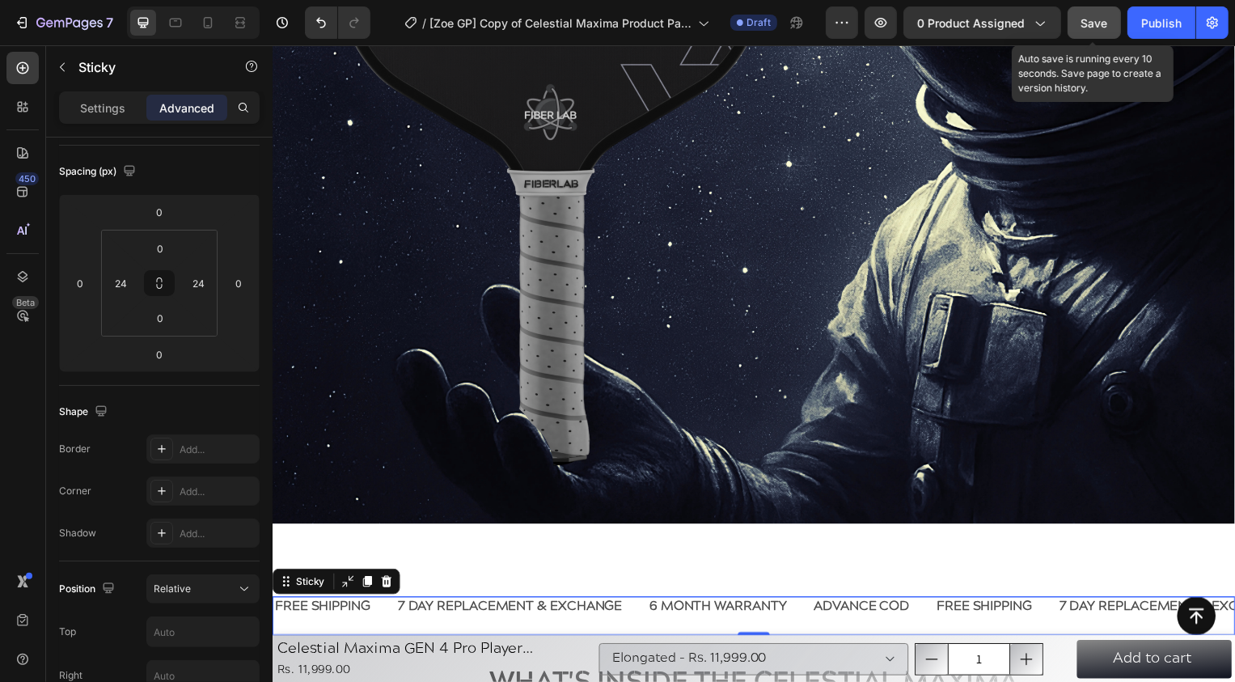
click at [1084, 15] on div "Save" at bounding box center [1094, 23] width 27 height 17
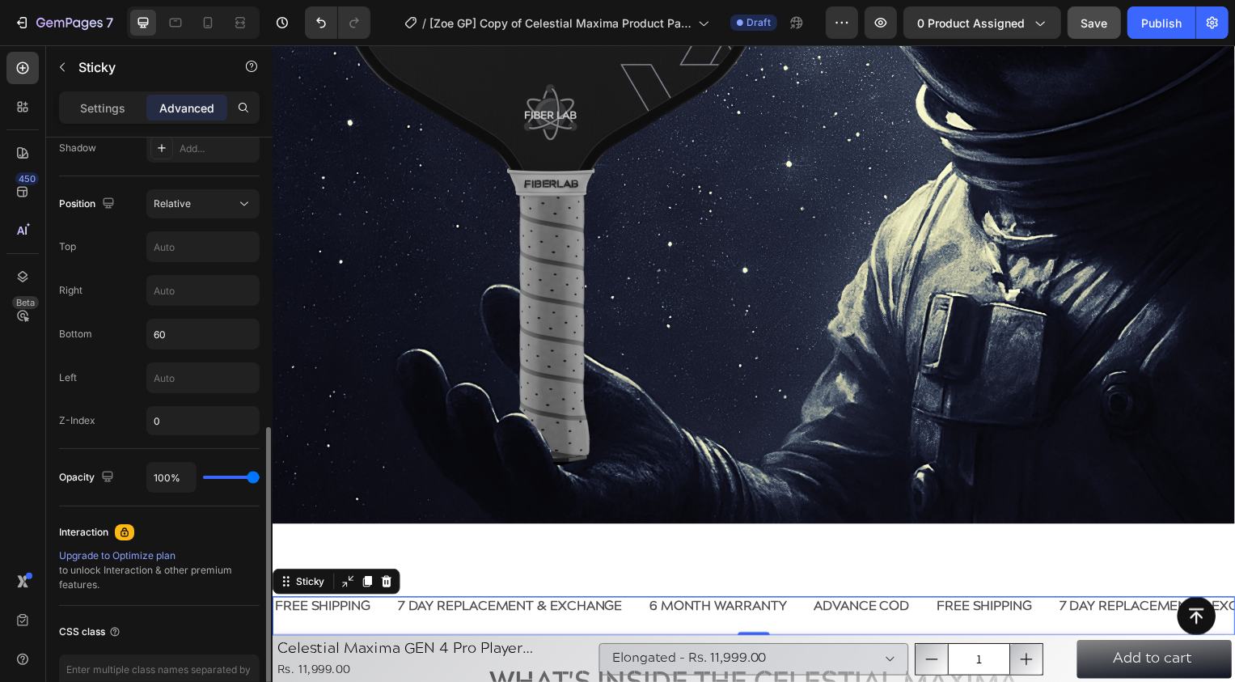
scroll to position [532, 0]
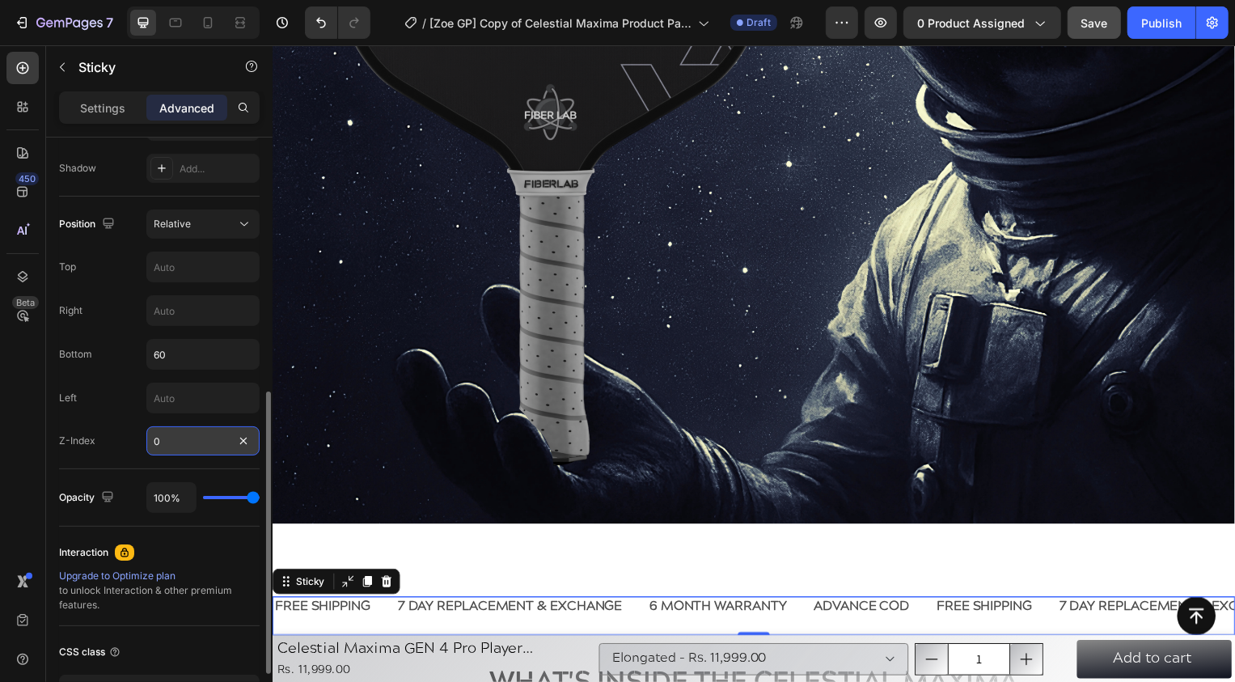
click at [175, 448] on input "0" at bounding box center [202, 440] width 113 height 29
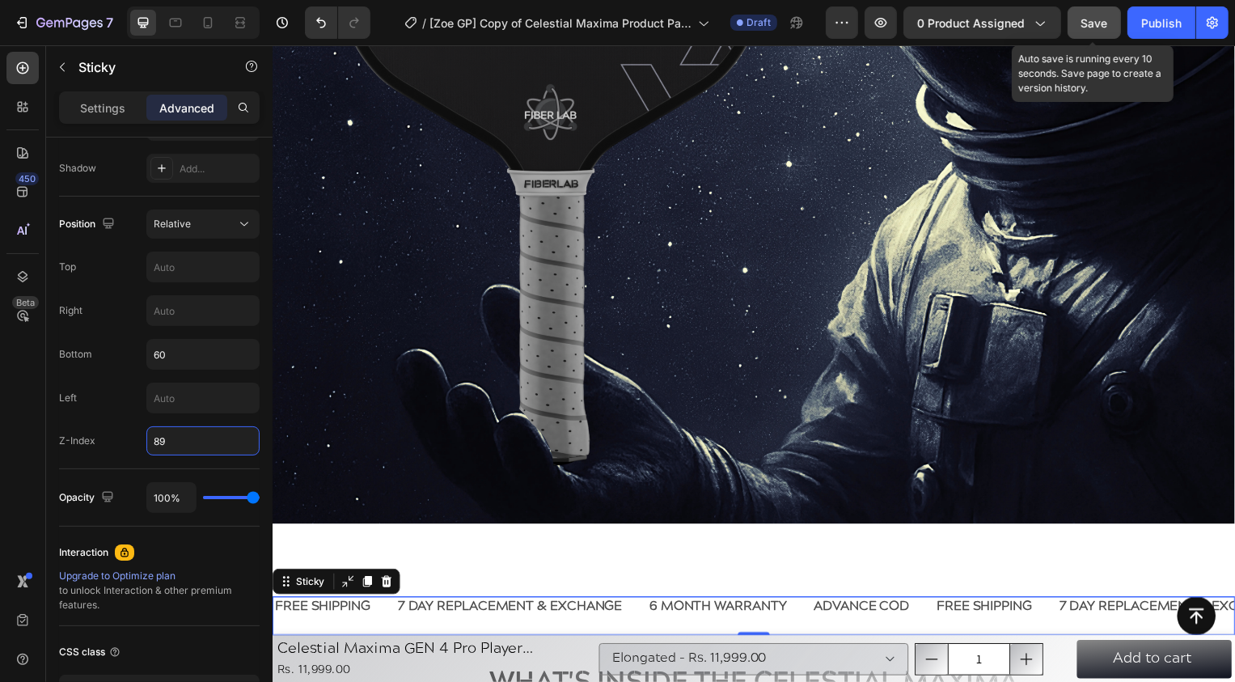
type input "89"
click at [1088, 30] on div "Save" at bounding box center [1094, 23] width 27 height 17
